Goal: Task Accomplishment & Management: Use online tool/utility

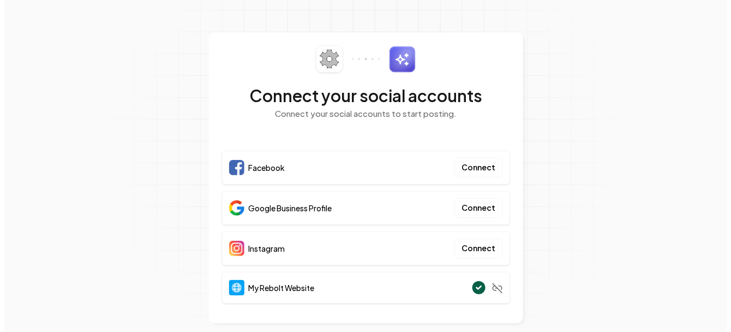
scroll to position [22, 0]
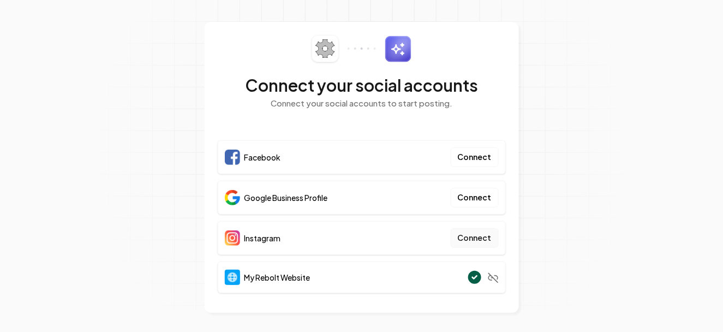
click at [473, 235] on button "Connect" at bounding box center [475, 238] width 48 height 20
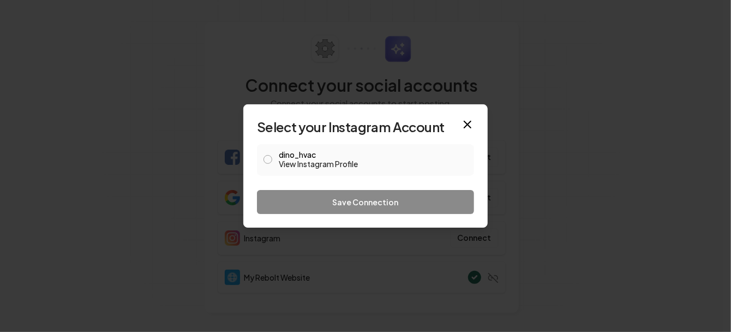
click at [266, 162] on button "dino_hvac View Instagram Profile" at bounding box center [268, 159] width 9 height 9
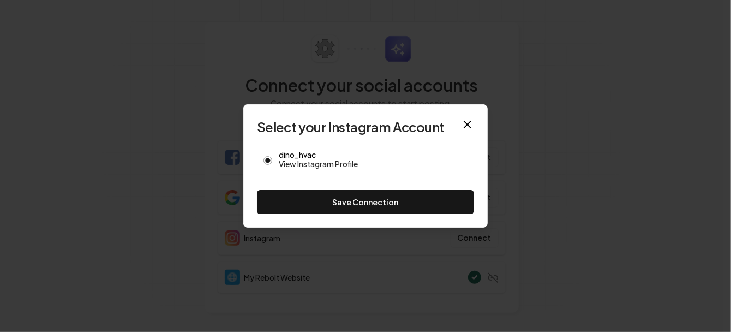
click at [363, 198] on button "Save Connection" at bounding box center [365, 202] width 217 height 24
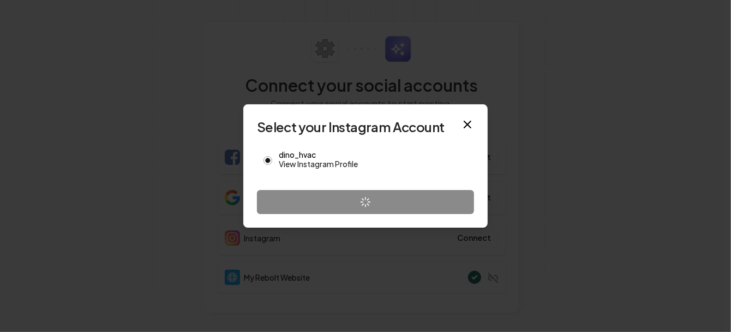
scroll to position [20, 0]
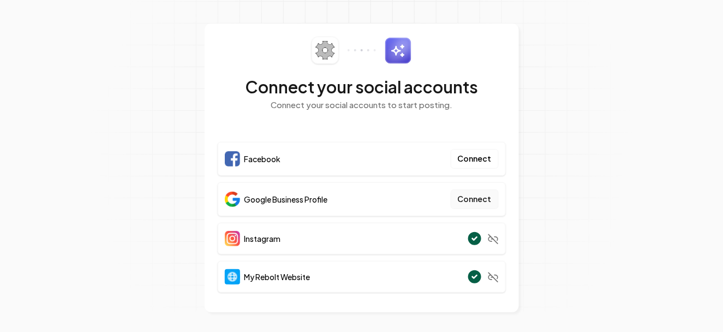
click at [475, 196] on button "Connect" at bounding box center [475, 199] width 48 height 20
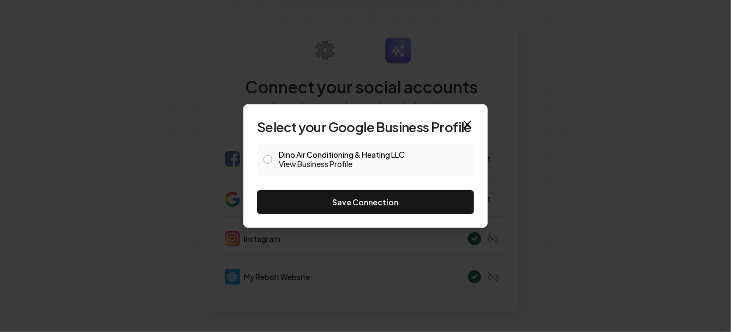
click at [266, 160] on button "Dino Air Conditioning & Heating LLC View Business Profile" at bounding box center [268, 159] width 9 height 9
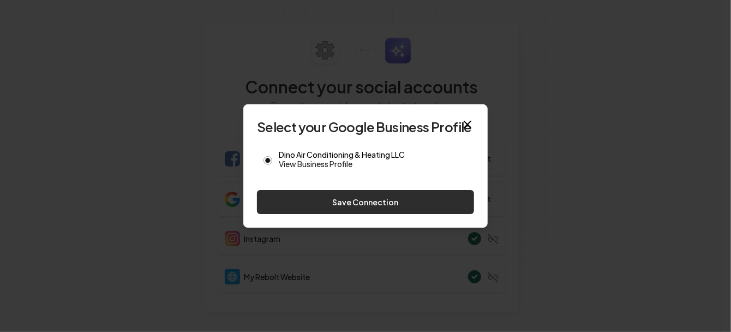
click at [380, 202] on button "Save Connection" at bounding box center [365, 202] width 217 height 24
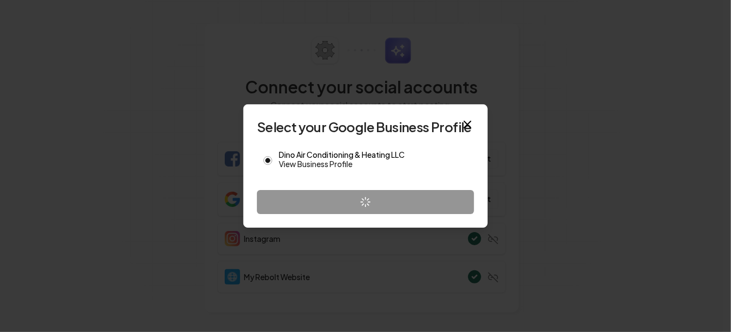
scroll to position [17, 0]
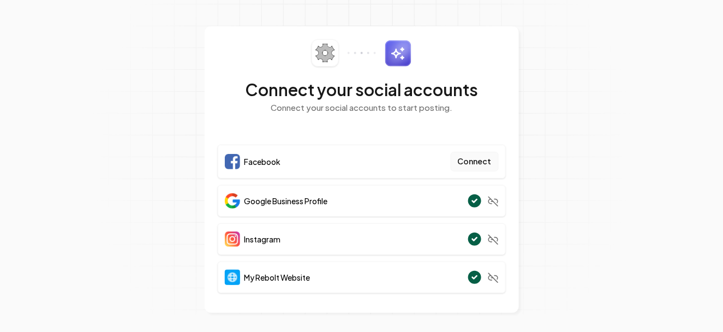
click at [476, 163] on button "Connect" at bounding box center [475, 162] width 48 height 20
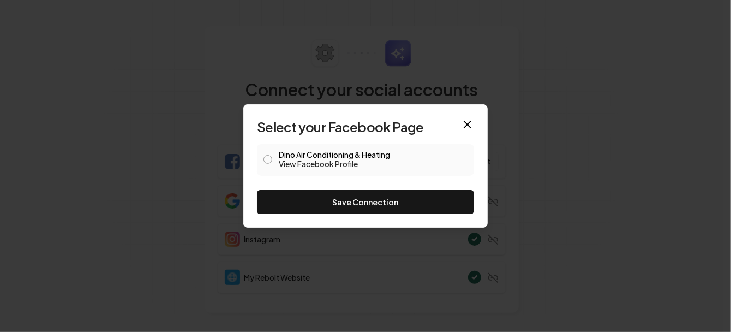
click at [269, 161] on button "Dino Air Conditioning & Heating View Facebook Profile" at bounding box center [268, 159] width 9 height 9
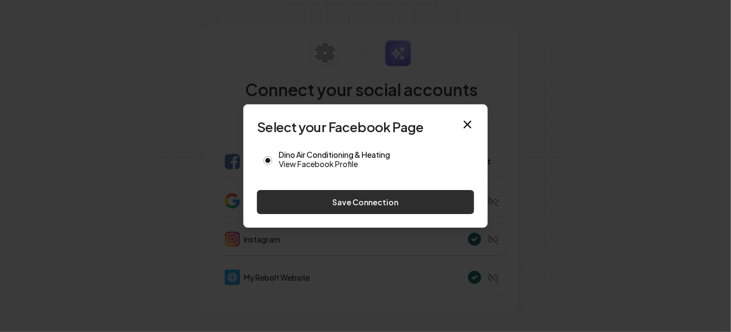
click at [348, 200] on button "Save Connection" at bounding box center [365, 202] width 217 height 24
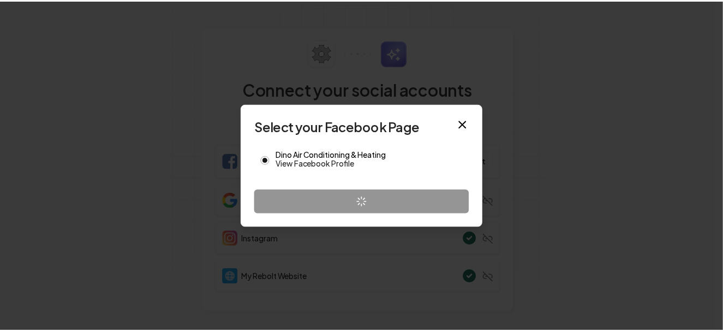
scroll to position [15, 0]
